Goal: Transaction & Acquisition: Purchase product/service

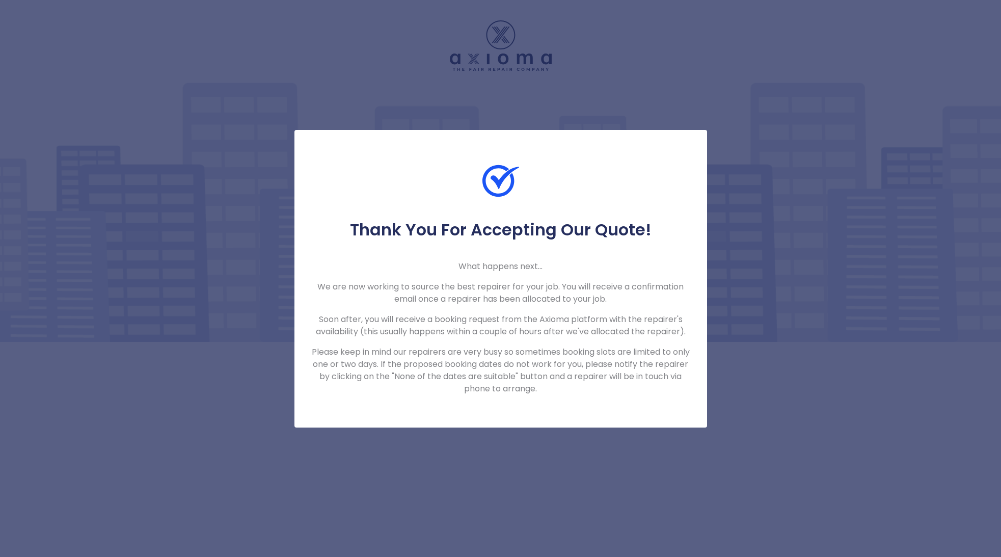
click at [745, 366] on div "Thank You For Accepting Our Quote! What happens next... We are now working to s…" at bounding box center [500, 278] width 1001 height 557
drag, startPoint x: 204, startPoint y: 59, endPoint x: 119, endPoint y: 13, distance: 97.3
click at [204, 59] on div "Thank You For Accepting Our Quote! What happens next... We are now working to s…" at bounding box center [500, 278] width 1001 height 557
click at [723, 441] on div "Thank You For Accepting Our Quote! What happens next... We are now working to s…" at bounding box center [500, 278] width 1001 height 557
click at [419, 172] on div at bounding box center [500, 190] width 413 height 57
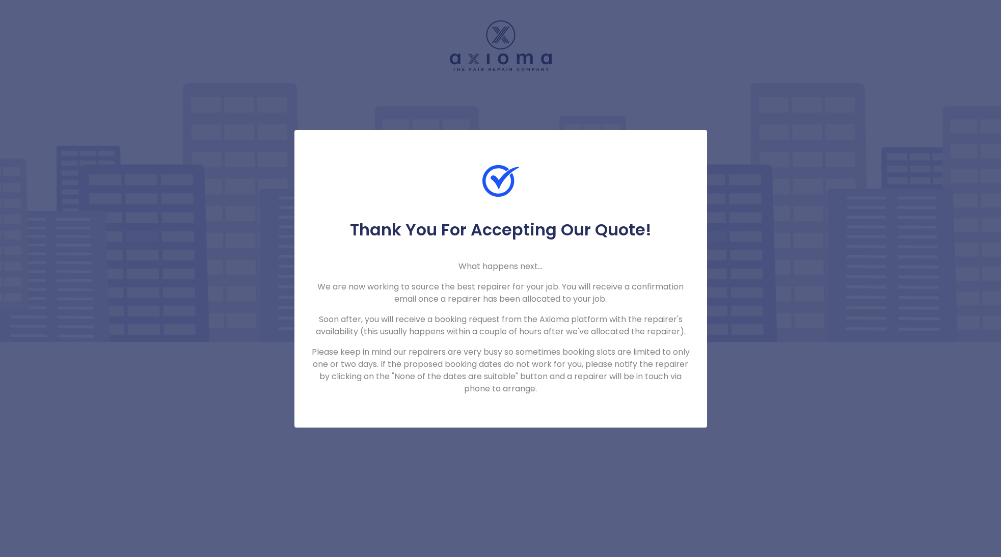
click at [420, 172] on div at bounding box center [500, 190] width 413 height 57
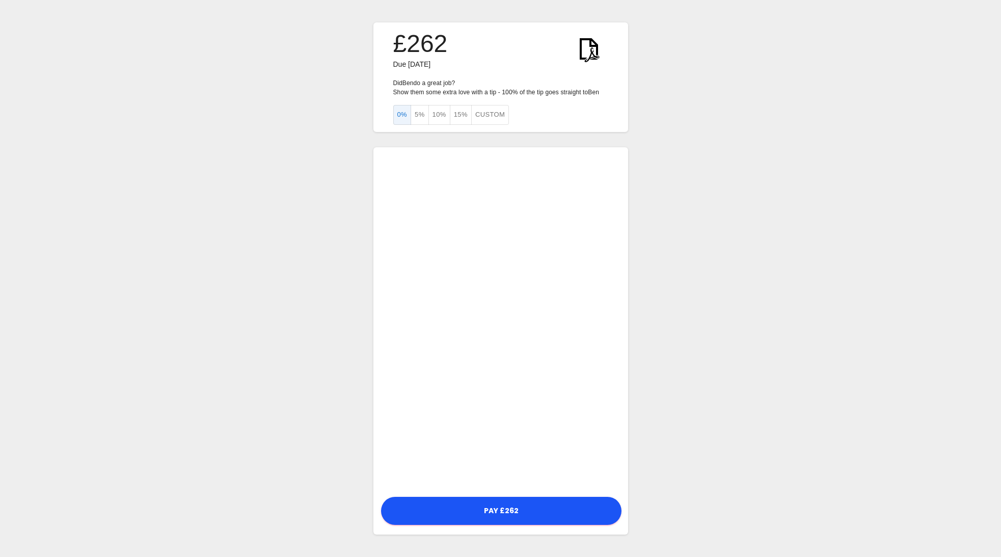
click at [436, 113] on button "10%" at bounding box center [439, 115] width 22 height 20
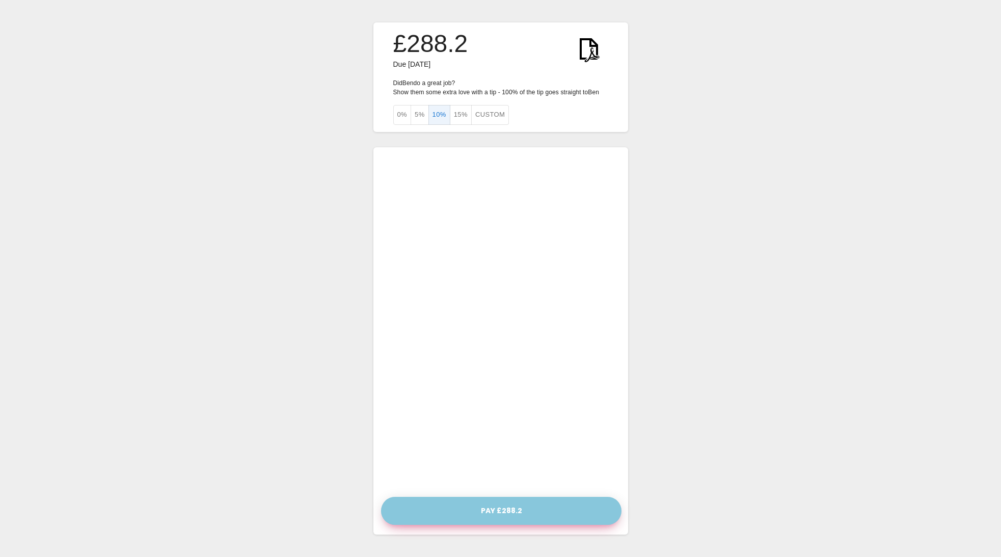
click at [495, 507] on button "Pay £288.2" at bounding box center [501, 511] width 240 height 28
